Goal: Task Accomplishment & Management: Manage account settings

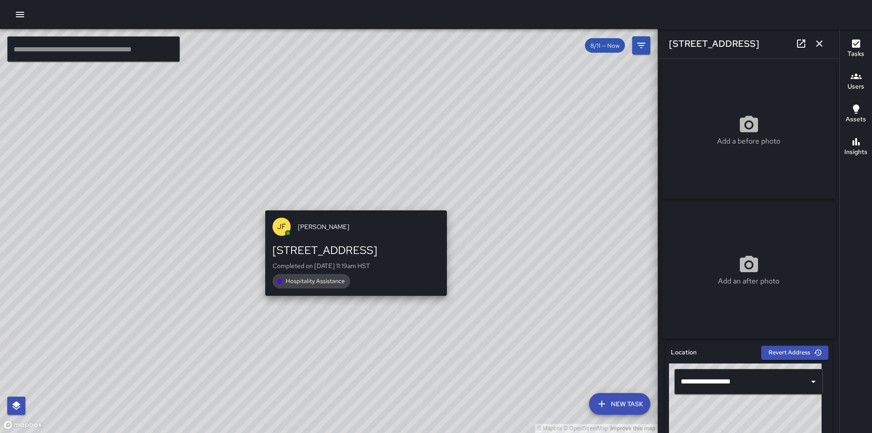
click at [354, 202] on div "© Mapbox © OpenStreetMap Improve this map [PERSON_NAME] [STREET_ADDRESS] Comple…" at bounding box center [329, 231] width 658 height 404
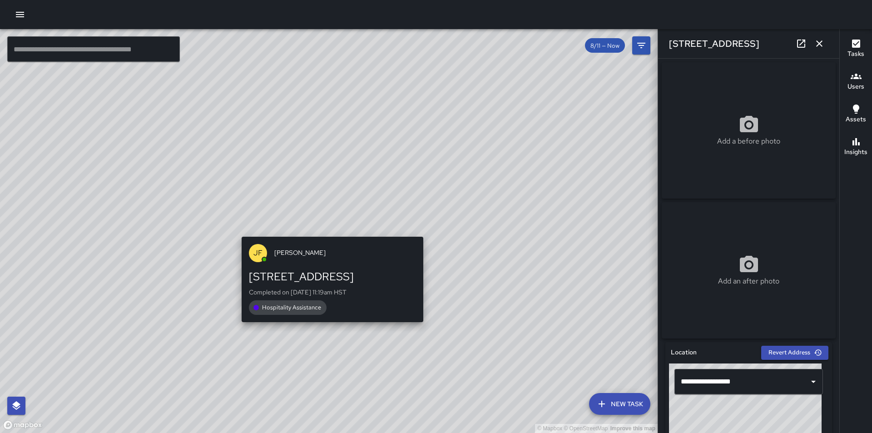
click at [329, 232] on div "© Mapbox © OpenStreetMap Improve this map [PERSON_NAME] [STREET_ADDRESS] Comple…" at bounding box center [329, 231] width 658 height 404
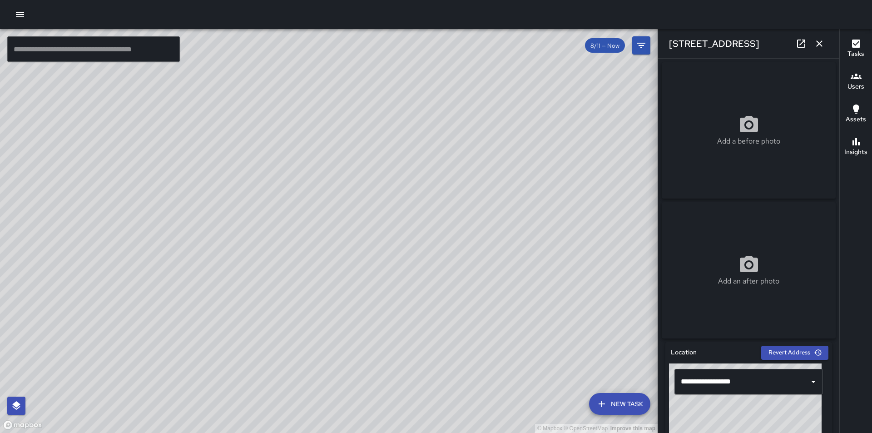
click at [329, 232] on div "© Mapbox © OpenStreetMap Improve this map" at bounding box center [329, 231] width 658 height 404
click at [321, 223] on div "© Mapbox © OpenStreetMap Improve this map [PERSON_NAME] [STREET_ADDRESS] Comple…" at bounding box center [329, 231] width 658 height 404
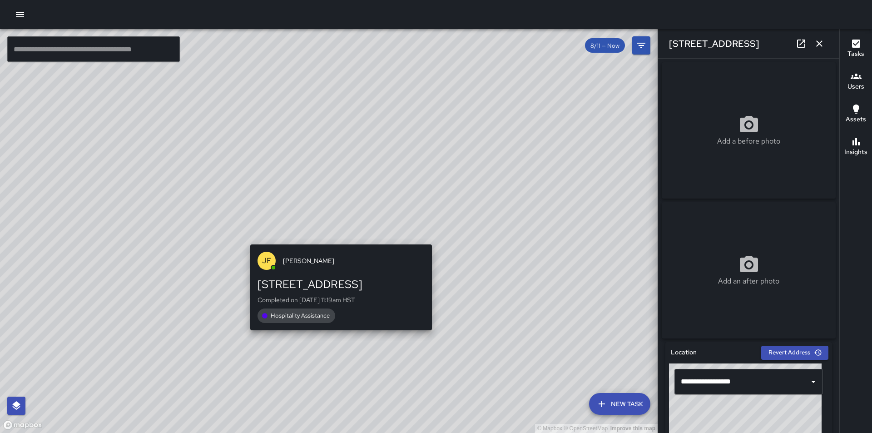
click at [338, 240] on div "© Mapbox © OpenStreetMap Improve this map [PERSON_NAME] [STREET_ADDRESS] Comple…" at bounding box center [329, 231] width 658 height 404
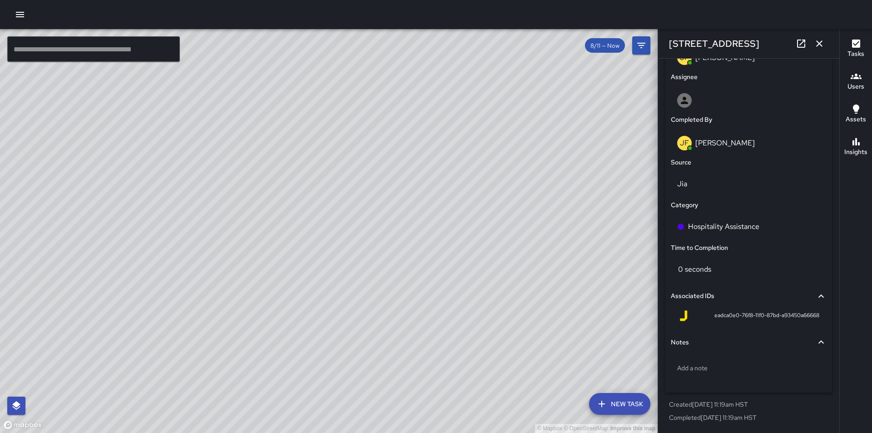
scroll to position [507, 0]
click at [816, 297] on icon at bounding box center [821, 296] width 11 height 11
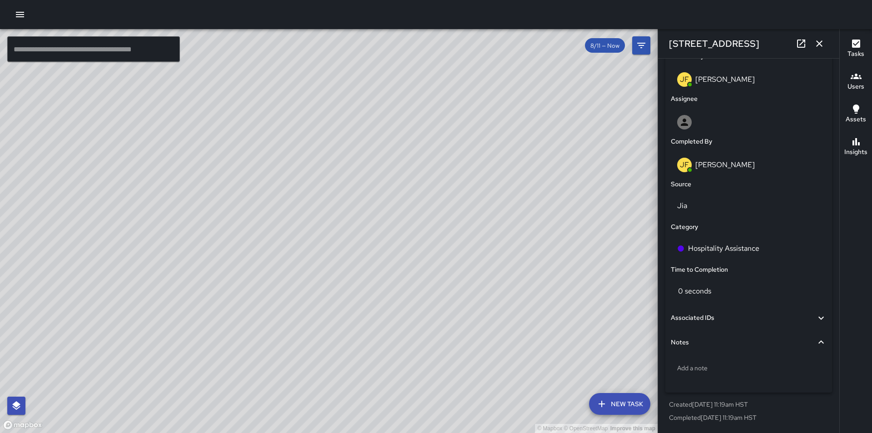
scroll to position [485, 0]
click at [819, 317] on icon at bounding box center [821, 317] width 5 height 3
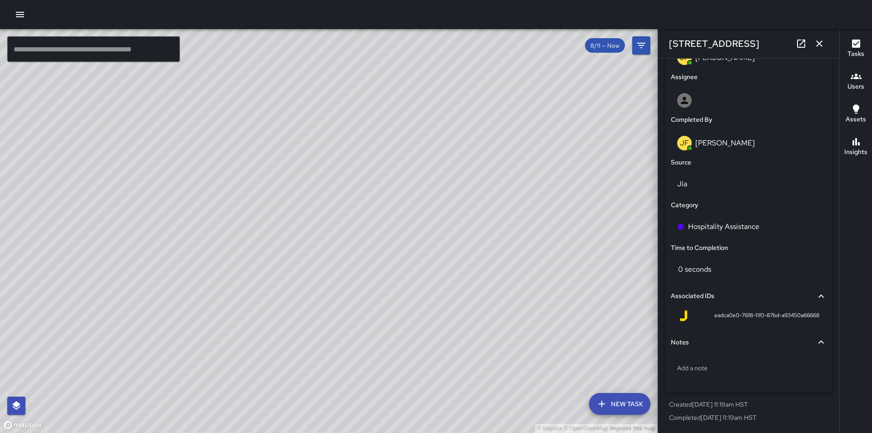
scroll to position [507, 0]
click at [816, 343] on icon at bounding box center [821, 342] width 11 height 11
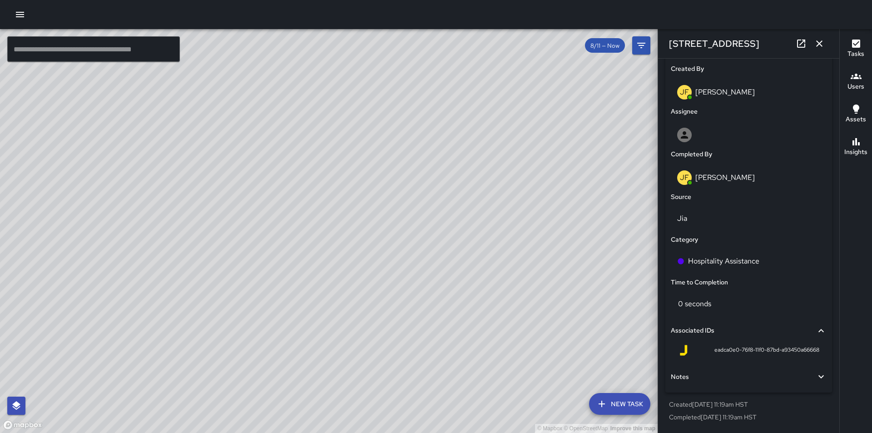
scroll to position [472, 0]
click at [817, 373] on icon at bounding box center [821, 376] width 11 height 11
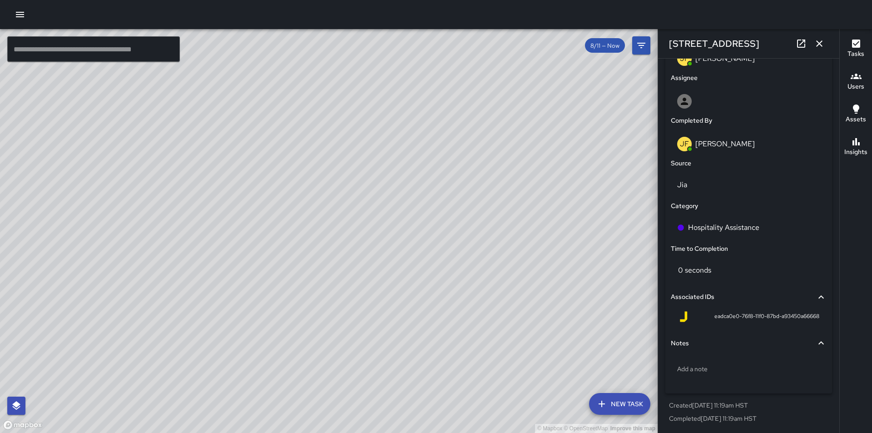
scroll to position [507, 0]
drag, startPoint x: 431, startPoint y: 351, endPoint x: 441, endPoint y: 220, distance: 131.3
click at [441, 220] on div "© Mapbox © OpenStreetMap Improve this map" at bounding box center [329, 231] width 658 height 404
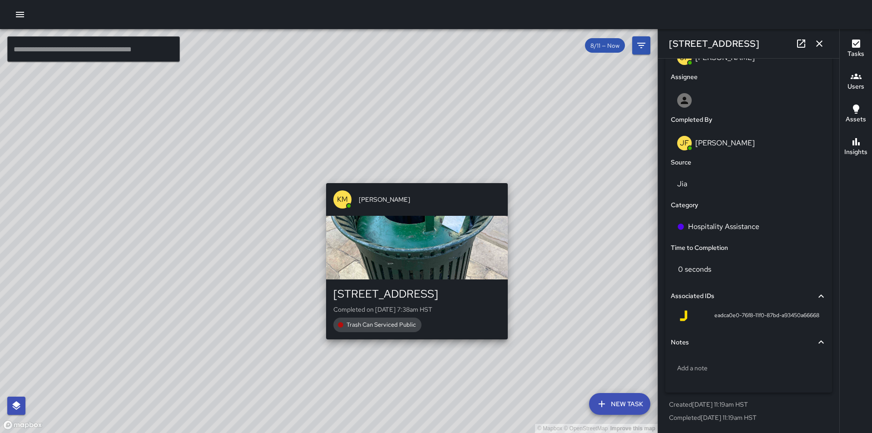
click at [414, 345] on div "© Mapbox © OpenStreetMap Improve this map KM [PERSON_NAME] [STREET_ADDRESS] Com…" at bounding box center [329, 231] width 658 height 404
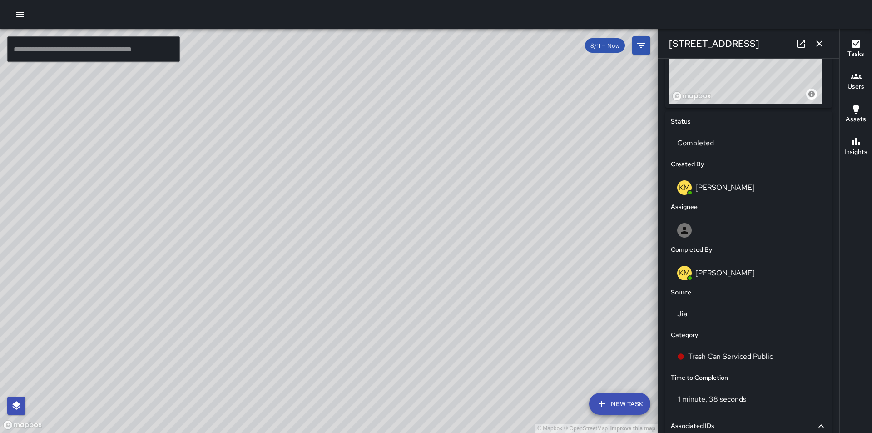
scroll to position [325, 0]
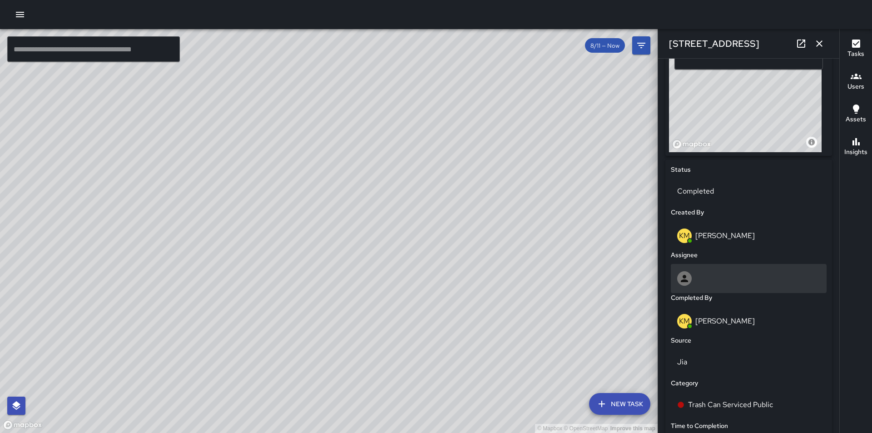
click at [684, 280] on icon at bounding box center [684, 278] width 7 height 7
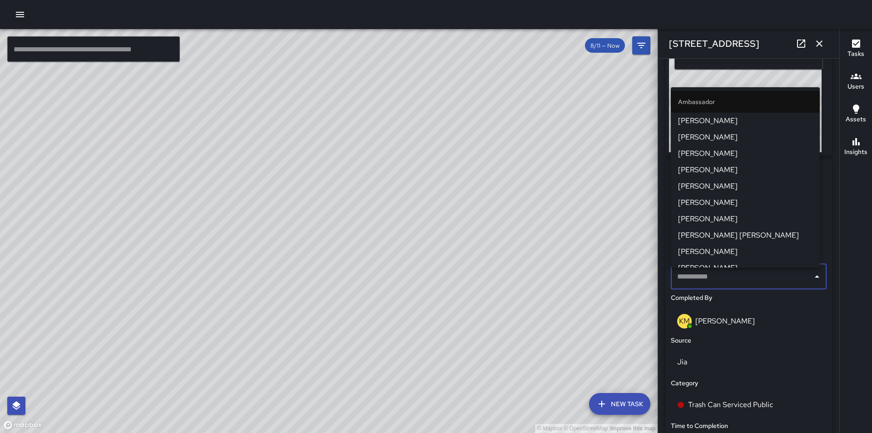
scroll to position [182, 0]
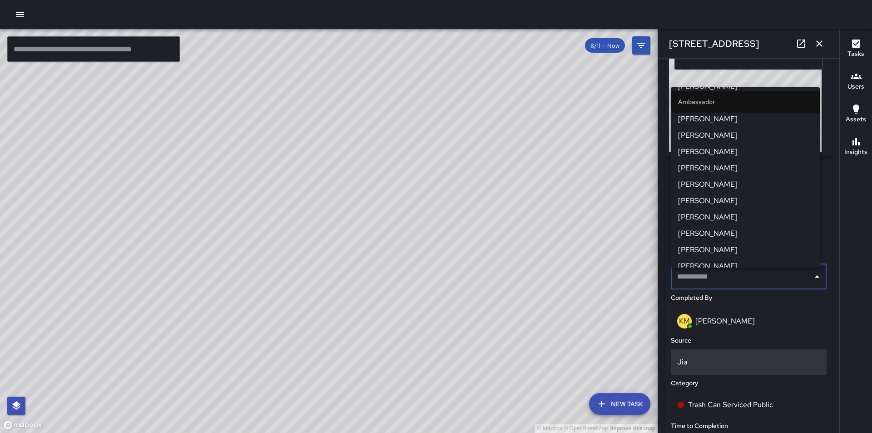
click at [795, 375] on div "Jia" at bounding box center [749, 361] width 156 height 25
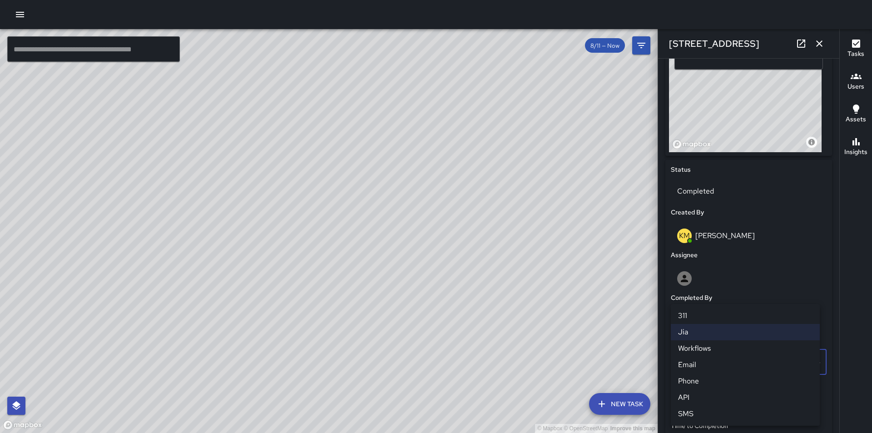
click at [823, 40] on div at bounding box center [436, 216] width 872 height 433
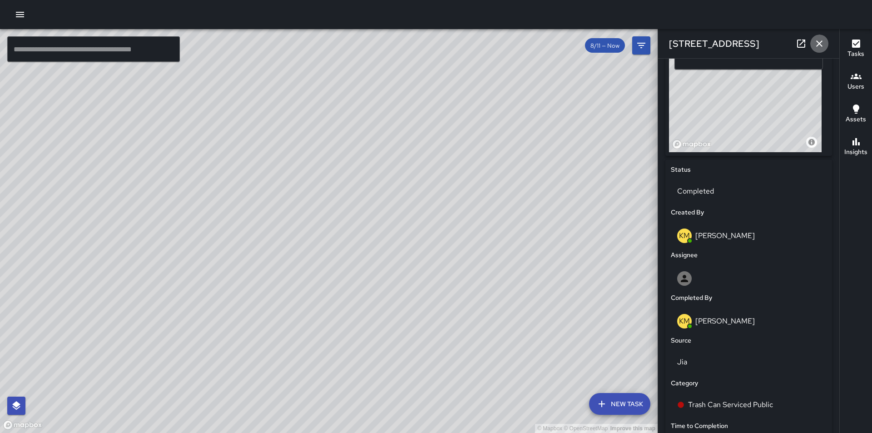
click at [819, 42] on icon "button" at bounding box center [819, 43] width 11 height 11
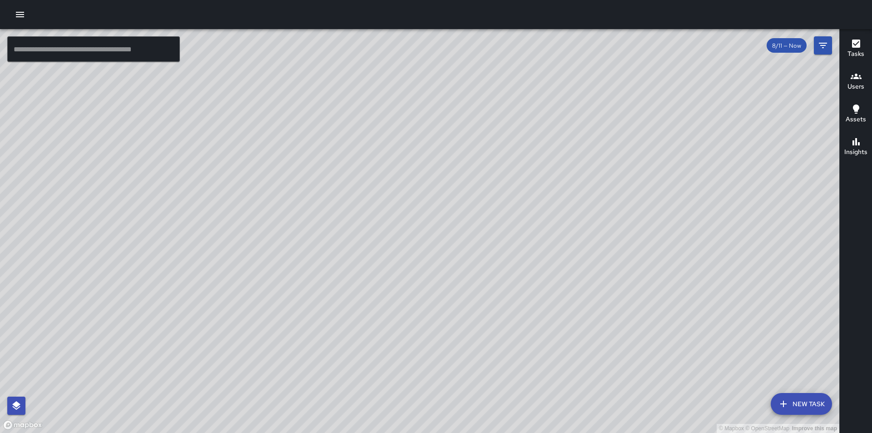
drag, startPoint x: 529, startPoint y: 152, endPoint x: 527, endPoint y: 351, distance: 198.6
click at [527, 351] on div "© Mapbox © OpenStreetMap Improve this map" at bounding box center [420, 231] width 840 height 404
drag, startPoint x: 465, startPoint y: 236, endPoint x: 539, endPoint y: 320, distance: 112.3
click at [539, 320] on div "© Mapbox © OpenStreetMap Improve this map" at bounding box center [420, 231] width 840 height 404
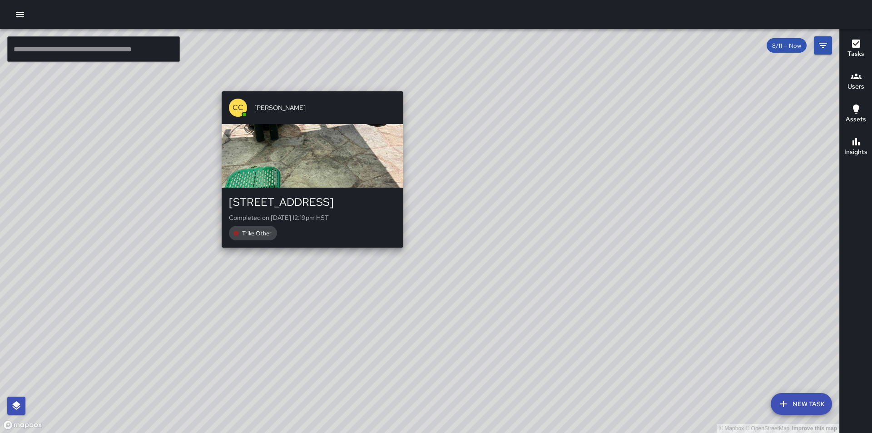
click at [309, 85] on div "© Mapbox © OpenStreetMap Improve this map CC [PERSON_NAME] [STREET_ADDRESS] Com…" at bounding box center [420, 231] width 840 height 404
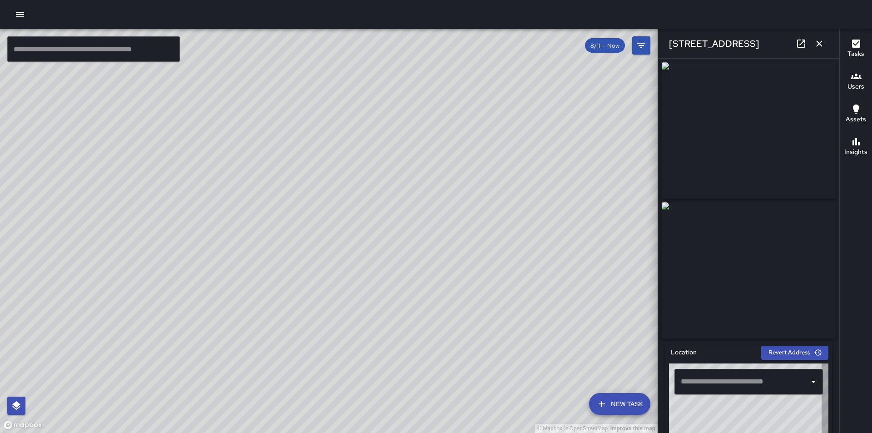
type input "**********"
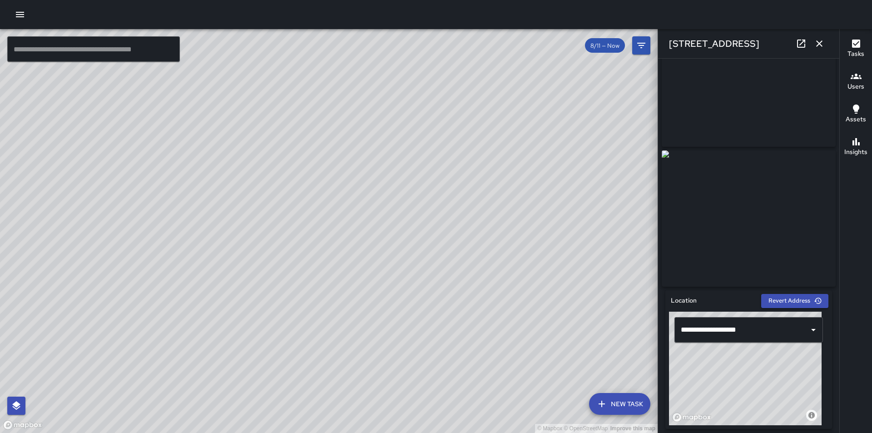
scroll to position [45, 0]
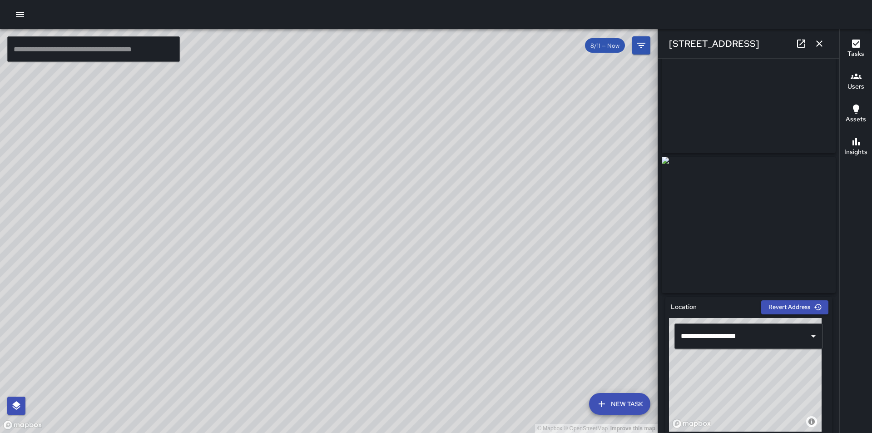
click at [821, 44] on icon "button" at bounding box center [819, 43] width 6 height 6
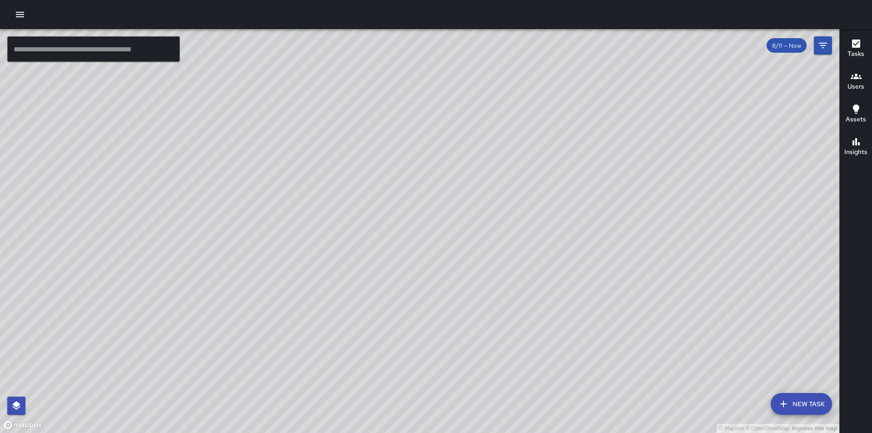
click at [17, 17] on icon "button" at bounding box center [20, 14] width 8 height 5
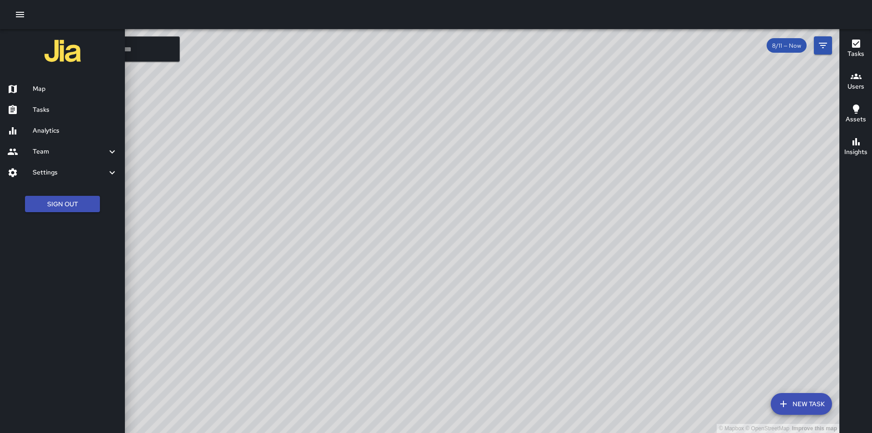
click at [58, 172] on h6 "Settings" at bounding box center [70, 173] width 74 height 10
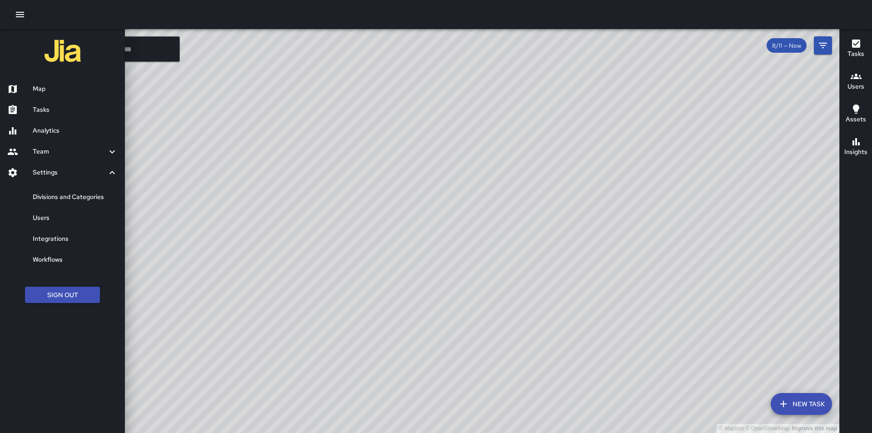
click at [62, 197] on h6 "Divisions and Categories" at bounding box center [75, 197] width 85 height 10
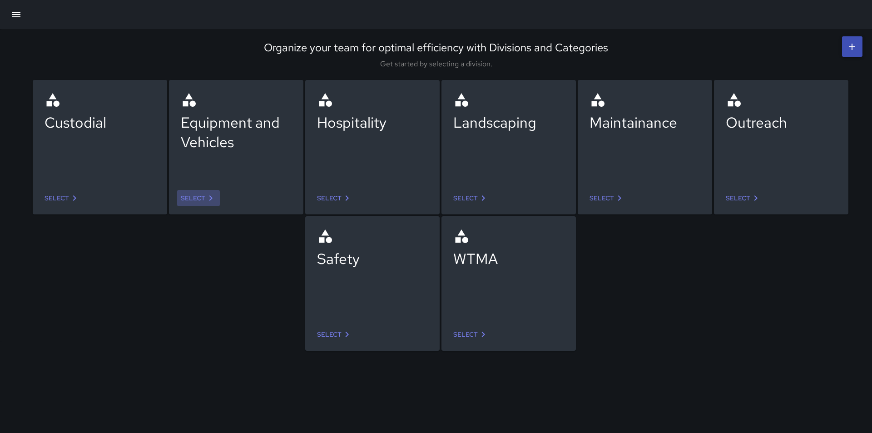
click at [201, 194] on link "Select" at bounding box center [198, 198] width 43 height 17
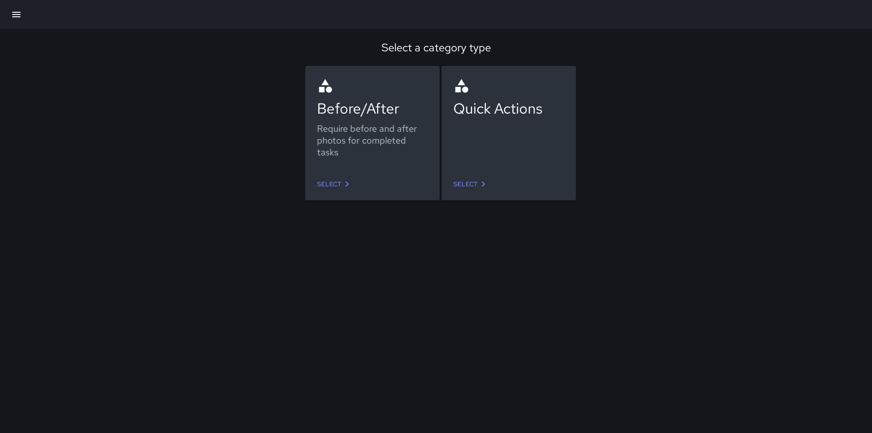
click at [345, 179] on icon at bounding box center [347, 184] width 11 height 11
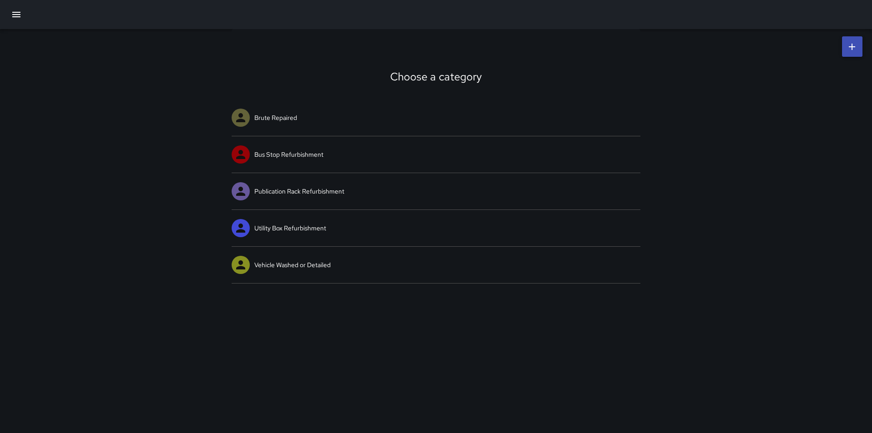
click at [16, 15] on icon "button" at bounding box center [16, 14] width 11 height 11
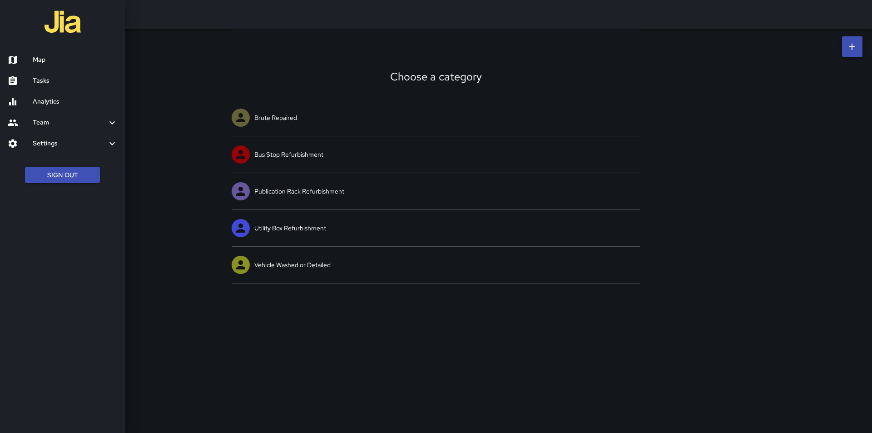
click at [54, 149] on div "Settings" at bounding box center [62, 143] width 125 height 21
click at [60, 167] on h6 "Divisions and Categories" at bounding box center [75, 168] width 85 height 10
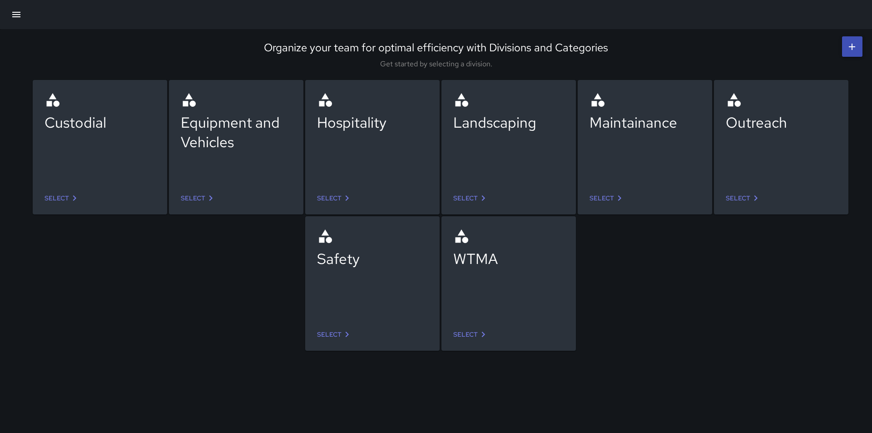
click at [332, 197] on link "Select" at bounding box center [334, 198] width 43 height 17
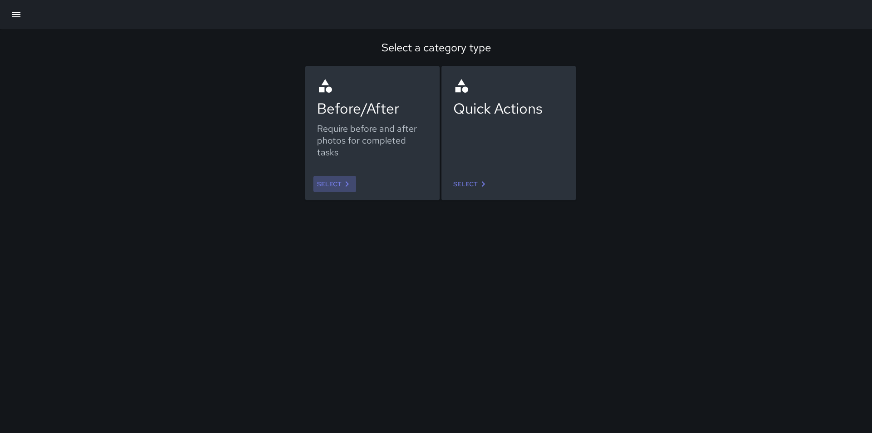
click at [339, 184] on link "Select" at bounding box center [334, 184] width 43 height 17
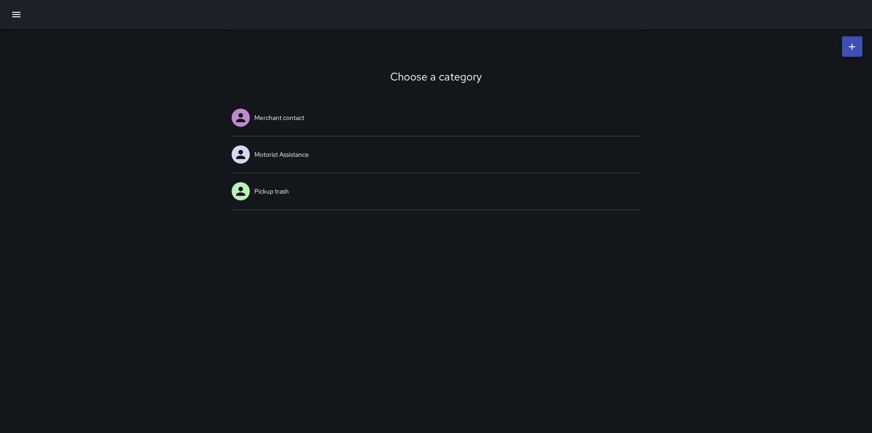
click at [13, 15] on icon "button" at bounding box center [16, 14] width 11 height 11
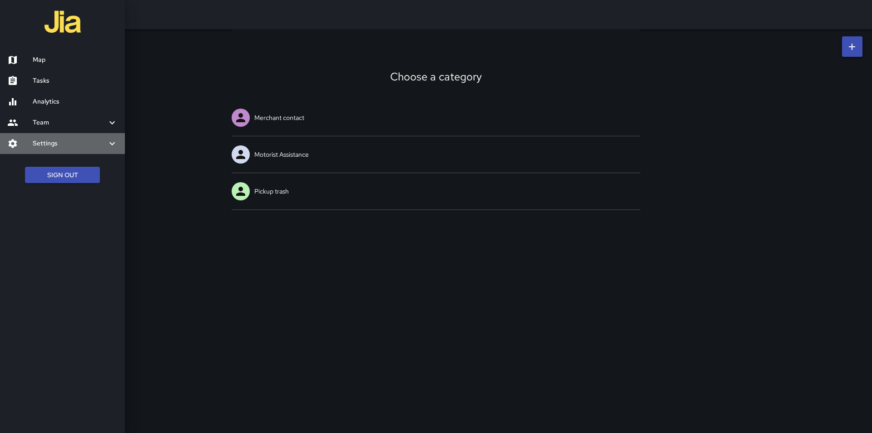
click at [55, 145] on h6 "Settings" at bounding box center [70, 144] width 74 height 10
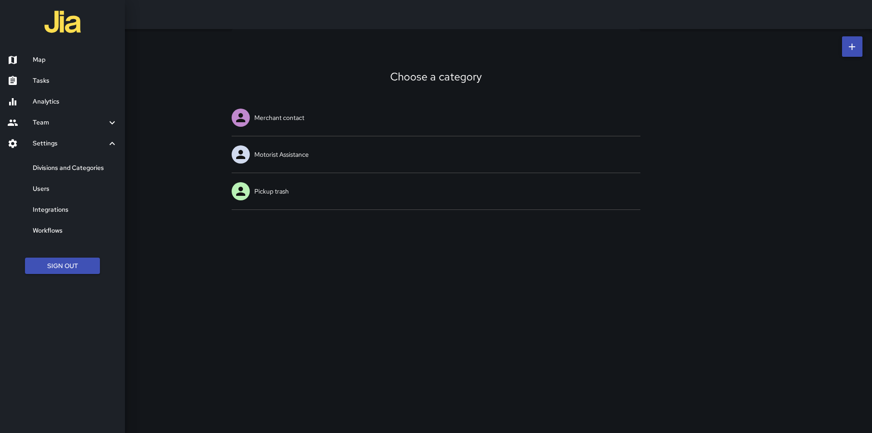
click at [42, 211] on h6 "Integrations" at bounding box center [75, 210] width 85 height 10
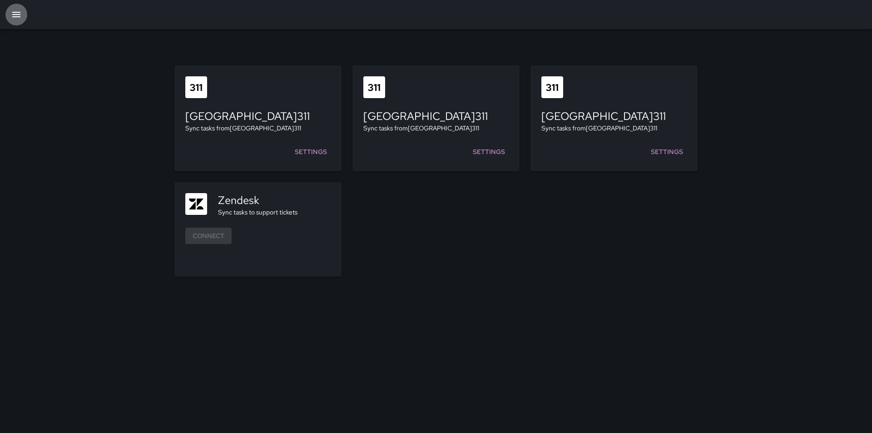
click at [18, 10] on icon "button" at bounding box center [16, 14] width 11 height 11
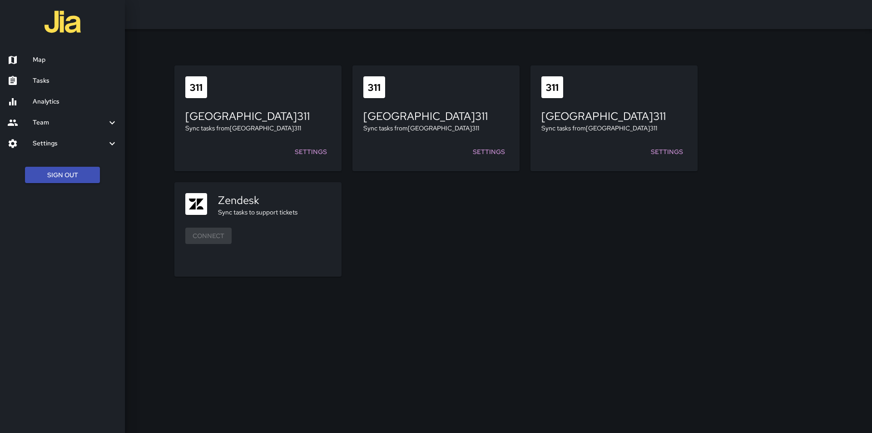
click at [30, 139] on div at bounding box center [19, 143] width 25 height 11
click at [66, 230] on h6 "Workflows" at bounding box center [75, 231] width 85 height 10
